Goal: Information Seeking & Learning: Learn about a topic

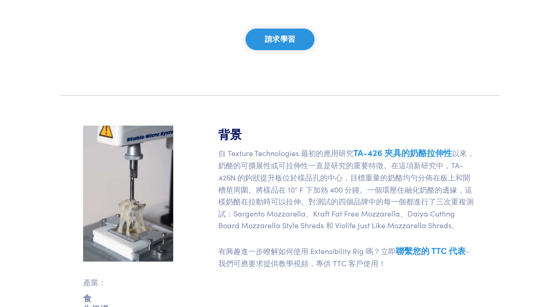
scroll to position [212, 0]
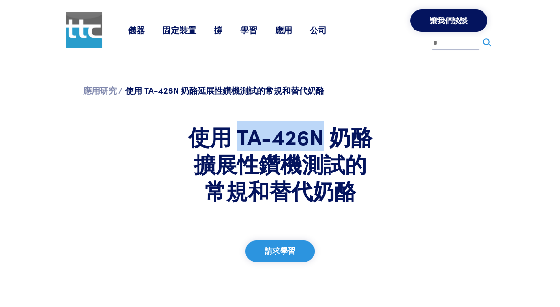
drag, startPoint x: 215, startPoint y: 118, endPoint x: 297, endPoint y: 120, distance: 81.6
click at [297, 123] on h1 "使用 TA-426N 奶酪擴展性鑽機測試的常規和替代奶酪" at bounding box center [279, 163] width 191 height 81
copy h1 "TA-426N"
click at [83, 84] on link "應用研究 /" at bounding box center [102, 90] width 39 height 12
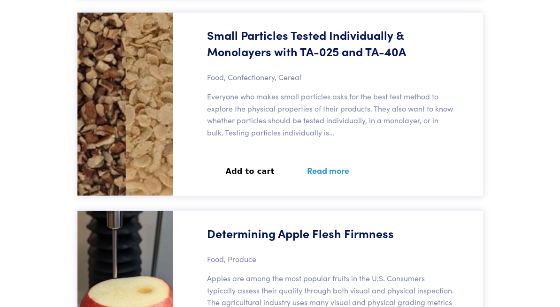
scroll to position [2949, 0]
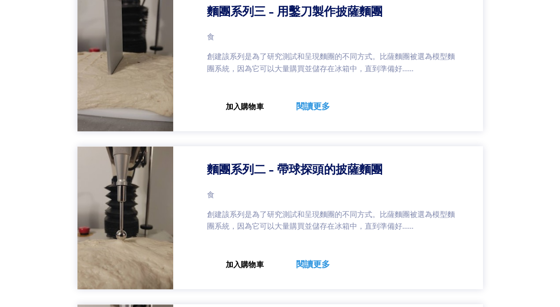
scroll to position [7311, 0]
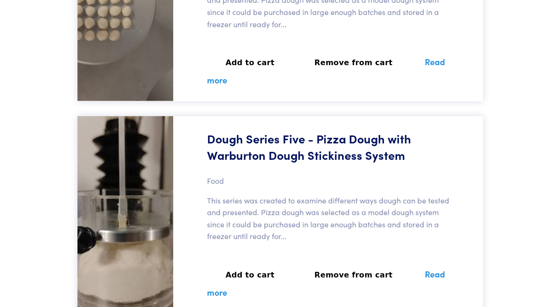
scroll to position [7881, 0]
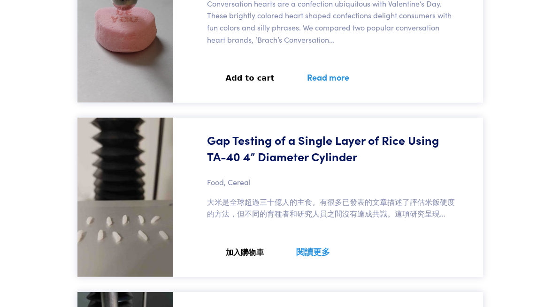
scroll to position [9241, 0]
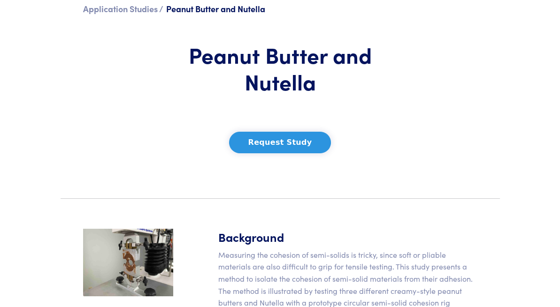
scroll to position [141, 0]
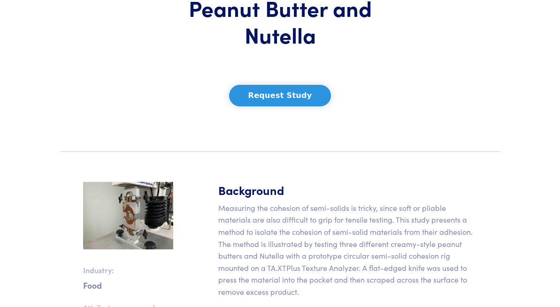
click at [137, 216] on img at bounding box center [128, 216] width 90 height 68
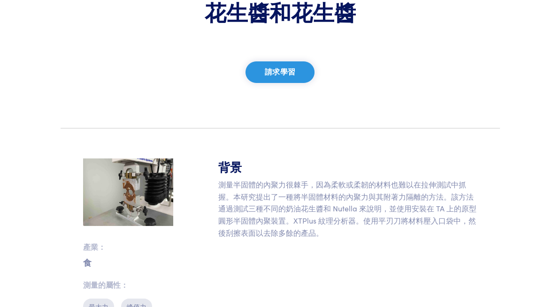
click at [115, 193] on img at bounding box center [128, 193] width 90 height 68
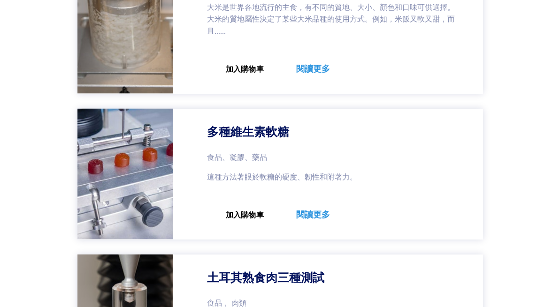
scroll to position [17915, 0]
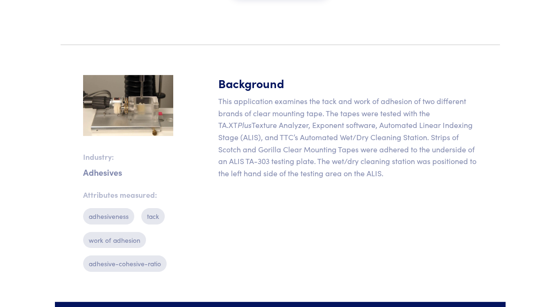
scroll to position [328, 0]
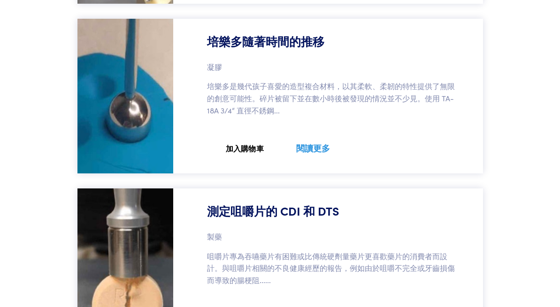
scroll to position [4499, 0]
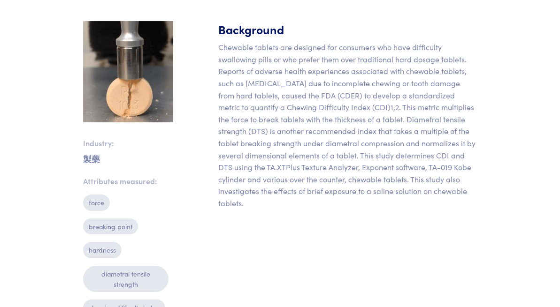
scroll to position [328, 0]
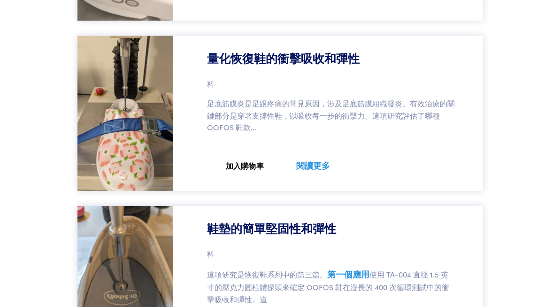
scroll to position [6145, 0]
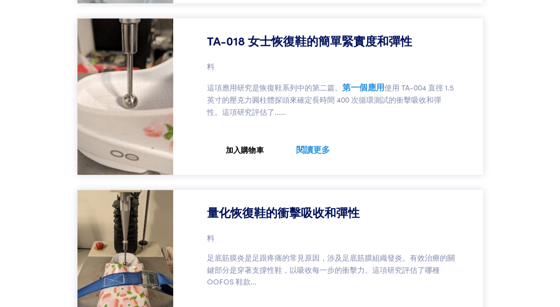
scroll to position [6004, 0]
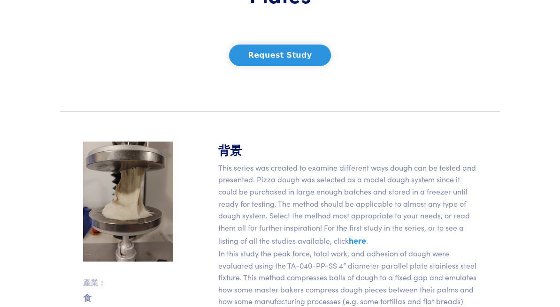
scroll to position [225, 0]
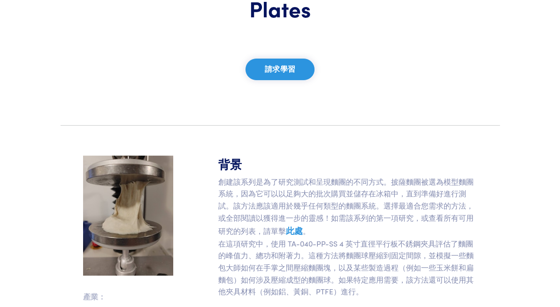
click at [302, 225] on link "此處" at bounding box center [293, 231] width 17 height 12
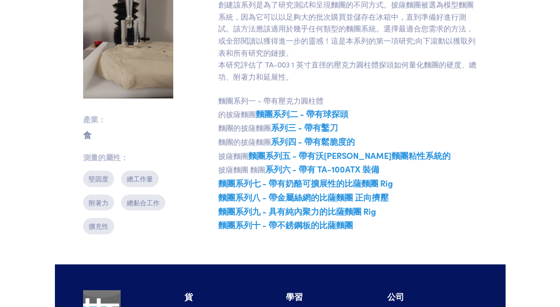
scroll to position [375, 0]
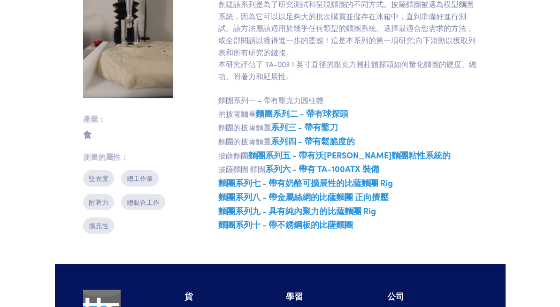
click at [291, 177] on link "麵團系列七 - 帶有奶酪可擴展性的比薩麵團 Rig" at bounding box center [305, 183] width 174 height 12
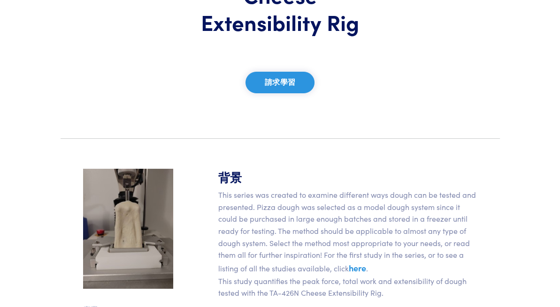
scroll to position [235, 0]
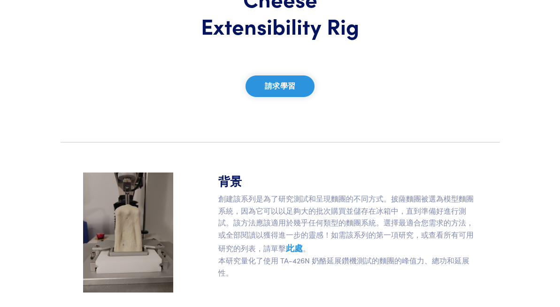
click at [302, 242] on link "此處" at bounding box center [293, 248] width 17 height 12
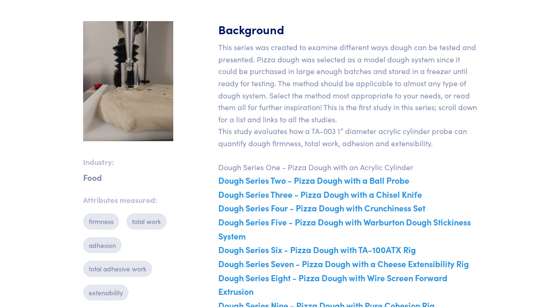
scroll to position [328, 0]
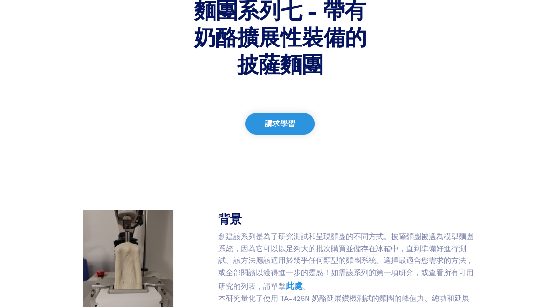
scroll to position [180, 0]
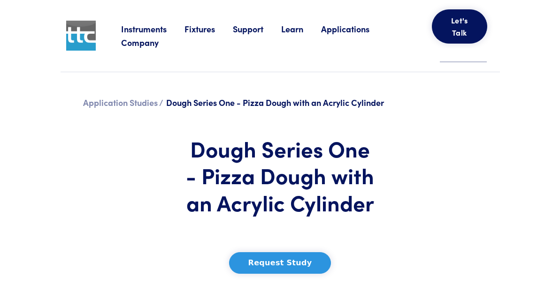
scroll to position [389, 0]
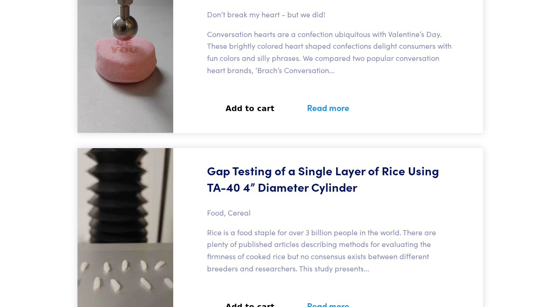
scroll to position [9079, 0]
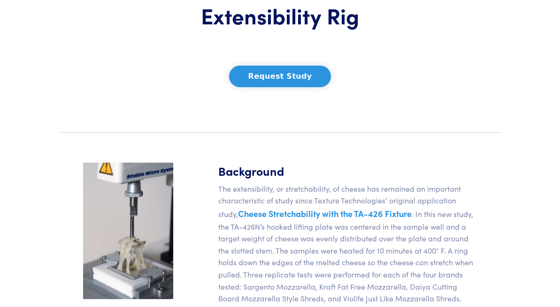
scroll to position [281, 0]
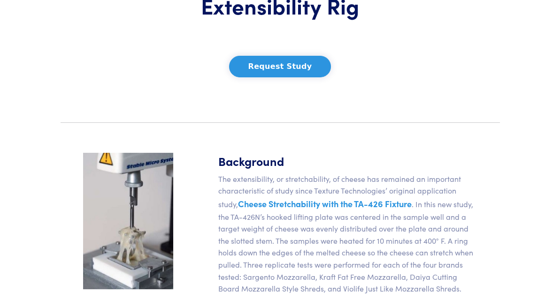
click at [178, 45] on div "Application Studies / Regular & Alternative Cheeses Tested with the TA-426N Che…" at bounding box center [280, 171] width 439 height 753
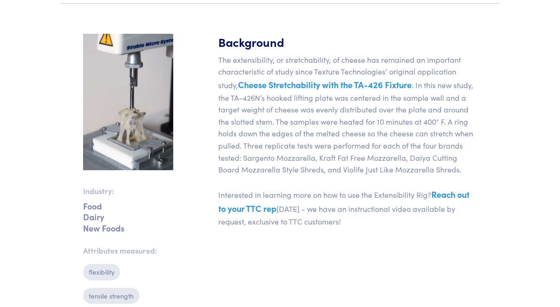
scroll to position [270, 0]
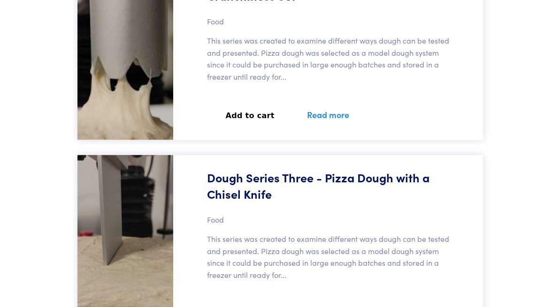
scroll to position [7672, 0]
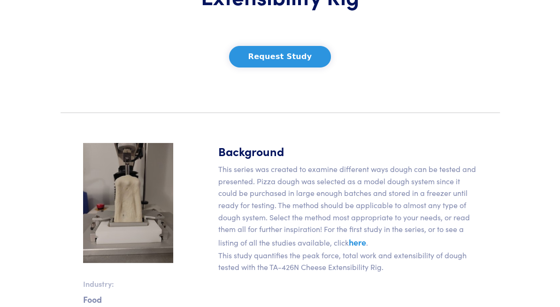
scroll to position [281, 0]
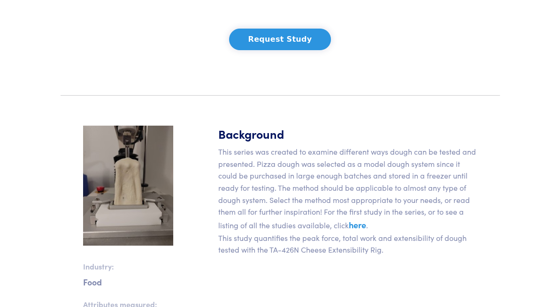
click at [348, 219] on link "here" at bounding box center [356, 225] width 17 height 12
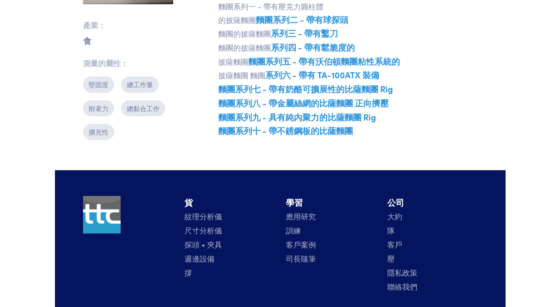
scroll to position [375, 0]
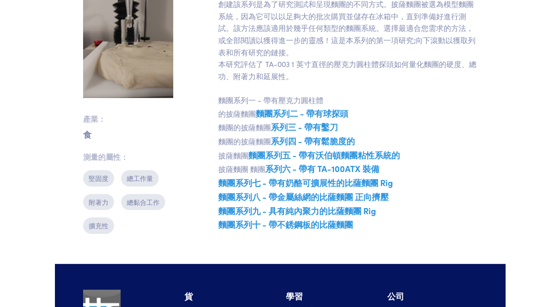
click at [300, 177] on link "麵團系列七 - 帶有奶酪可擴展性的比薩麵團 Rig" at bounding box center [305, 183] width 174 height 12
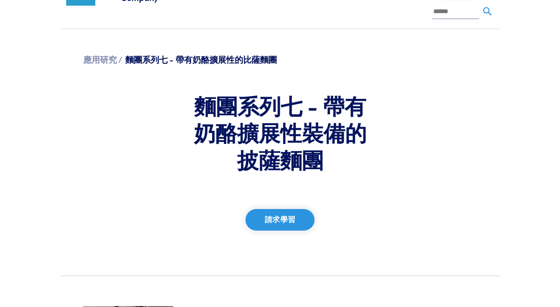
scroll to position [47, 0]
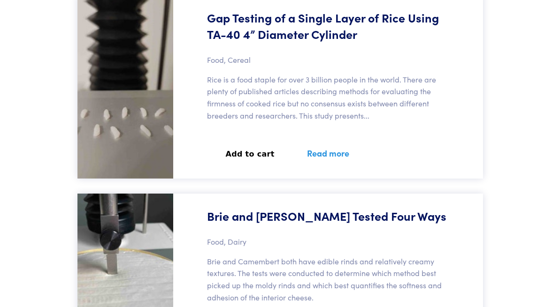
scroll to position [9173, 0]
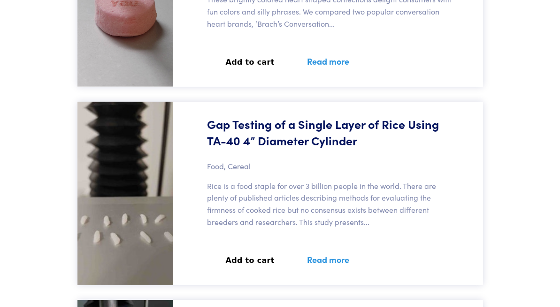
drag, startPoint x: 440, startPoint y: 53, endPoint x: 475, endPoint y: 52, distance: 34.2
drag, startPoint x: 475, startPoint y: 52, endPoint x: 451, endPoint y: 75, distance: 32.8
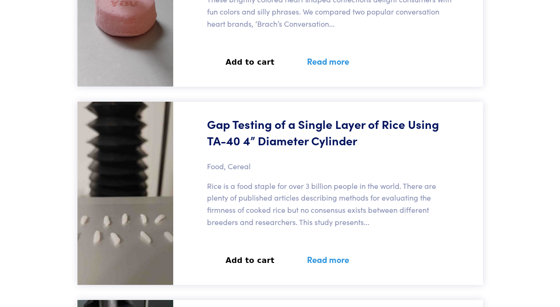
drag, startPoint x: 436, startPoint y: 52, endPoint x: 483, endPoint y: 51, distance: 46.5
copy h5 "TA-426N"
